Goal: Task Accomplishment & Management: Use online tool/utility

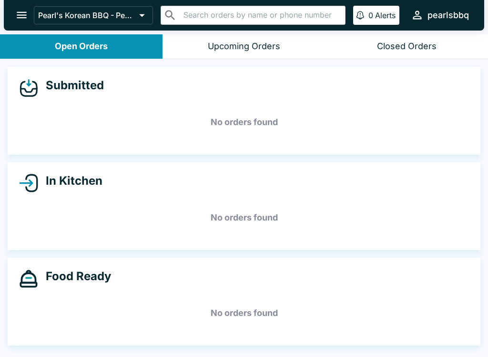
scroll to position [1, 0]
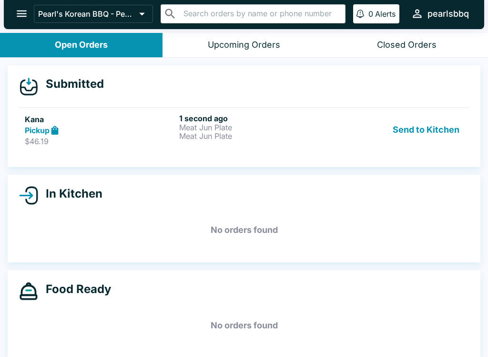
click at [119, 141] on p "$46.19" at bounding box center [100, 141] width 151 height 10
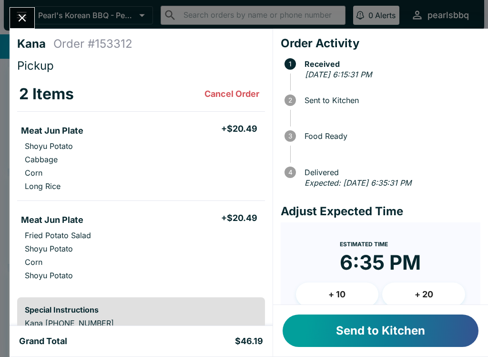
click at [326, 338] on button "Send to Kitchen" at bounding box center [381, 330] width 196 height 32
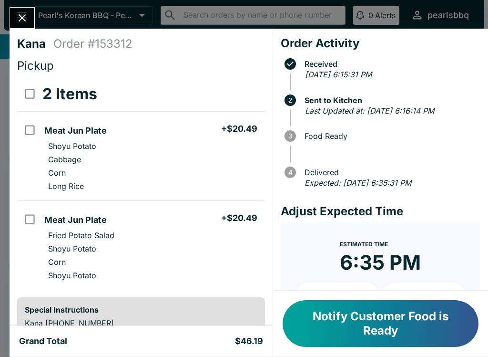
click at [269, 7] on div "Kana Order # 153312 Pickup 2 Items Meat Jun Plate + $20.49 Shoyu Potato Cabbage…" at bounding box center [244, 178] width 488 height 357
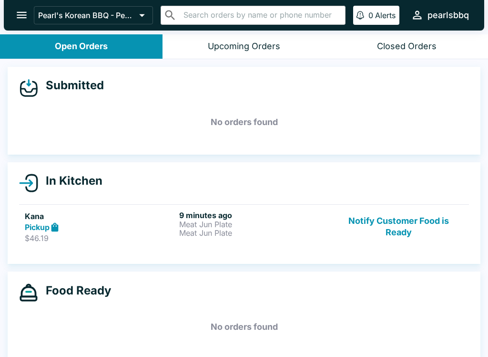
click at [400, 230] on button "Notify Customer Food is Ready" at bounding box center [398, 226] width 129 height 33
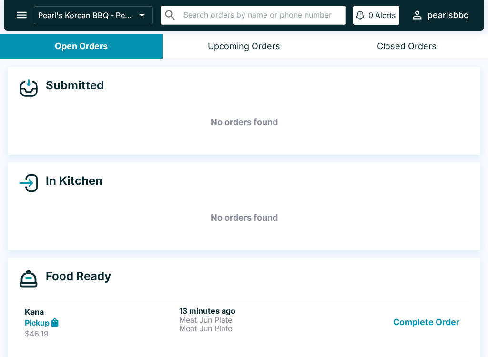
click at [222, 316] on p "Meat Jun Plate" at bounding box center [254, 319] width 151 height 9
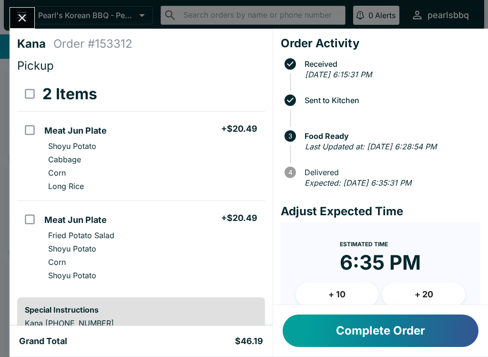
click at [374, 332] on button "Complete Order" at bounding box center [381, 330] width 196 height 32
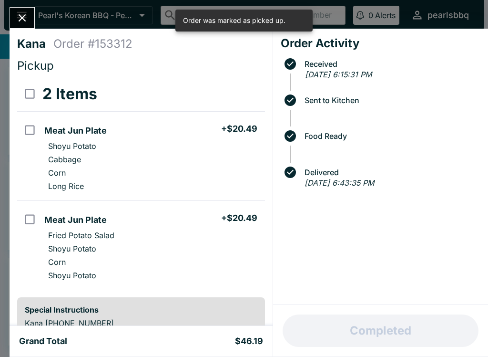
click at [21, 16] on icon "Close" at bounding box center [22, 17] width 13 height 13
